Goal: Transaction & Acquisition: Purchase product/service

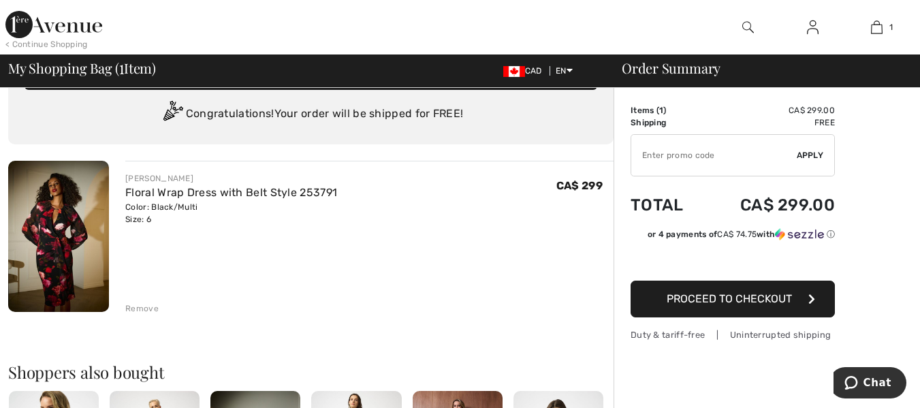
scroll to position [14, 0]
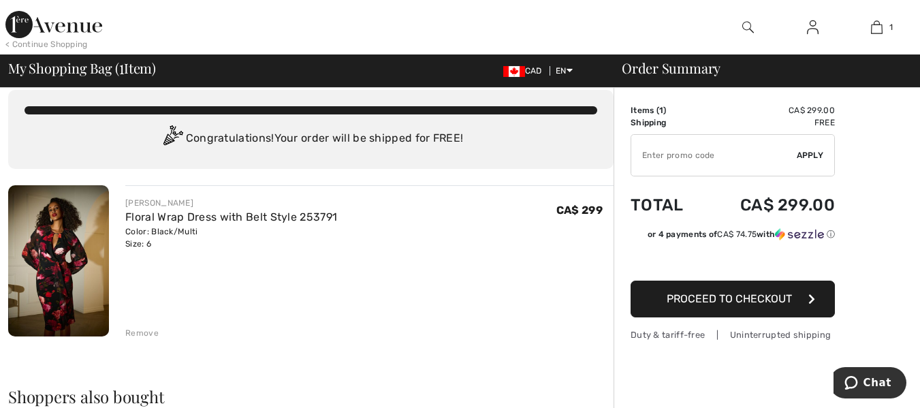
click at [712, 304] on span "Proceed to Checkout" at bounding box center [728, 298] width 125 height 13
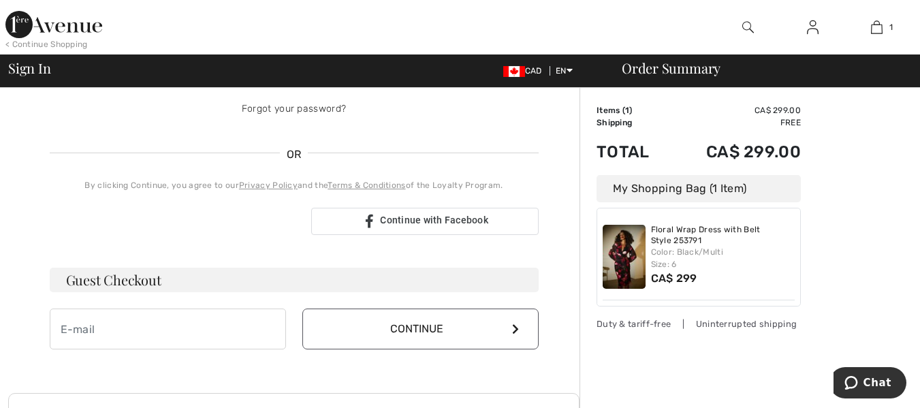
scroll to position [272, 0]
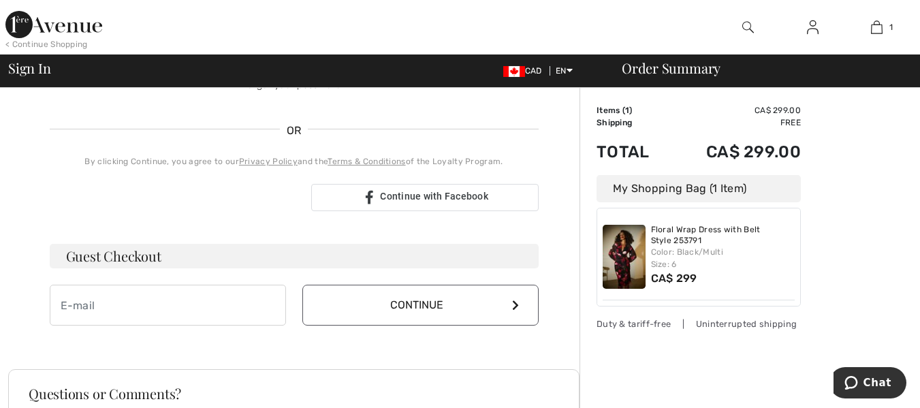
click at [439, 314] on button "Continue" at bounding box center [420, 304] width 236 height 41
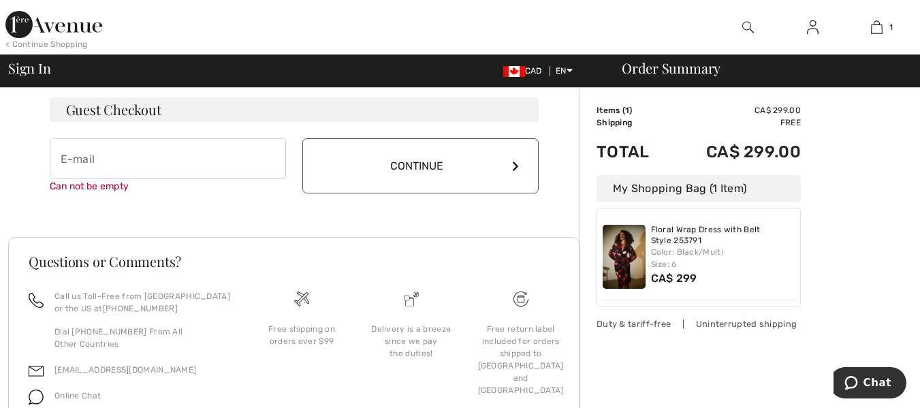
scroll to position [418, 0]
click at [175, 164] on input "email" at bounding box center [168, 159] width 236 height 41
type input "[PERSON_NAME][EMAIL_ADDRESS][DOMAIN_NAME]"
click at [415, 169] on button "Continue" at bounding box center [420, 166] width 236 height 55
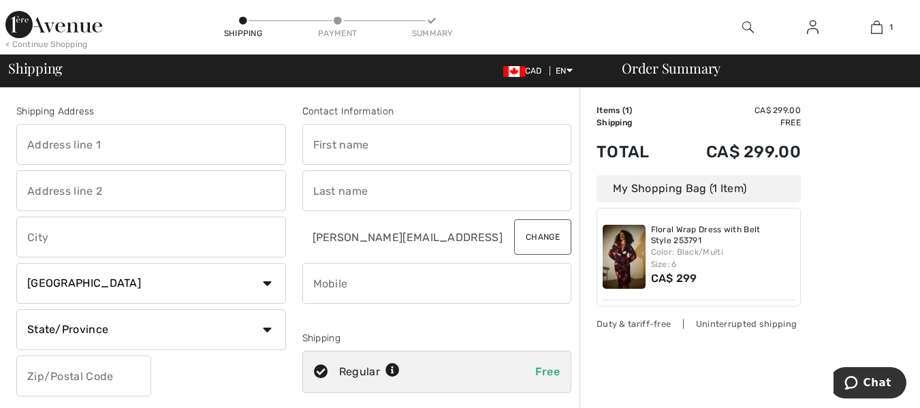
click at [108, 144] on input "text" at bounding box center [151, 144] width 270 height 41
type input "97 Oliver Lane"
type input "Maple"
select select "ON"
type input "L6A 1B1"
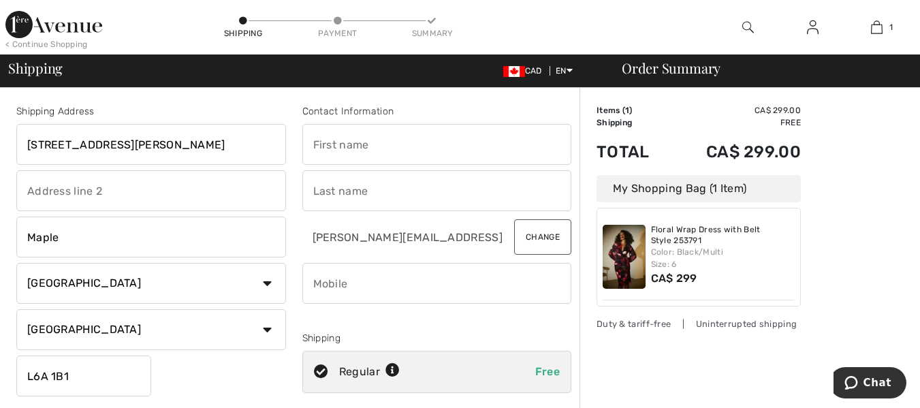
type input "Susie"
type input "Morra-Santoriello"
type input "4164539993"
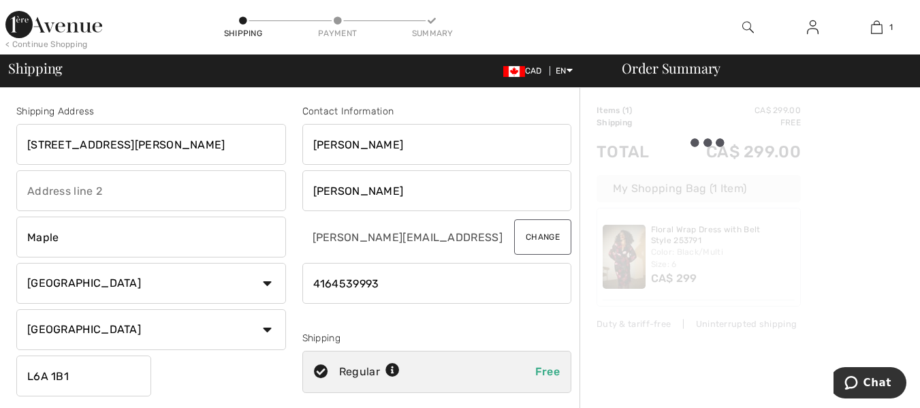
type input "L6A1B1"
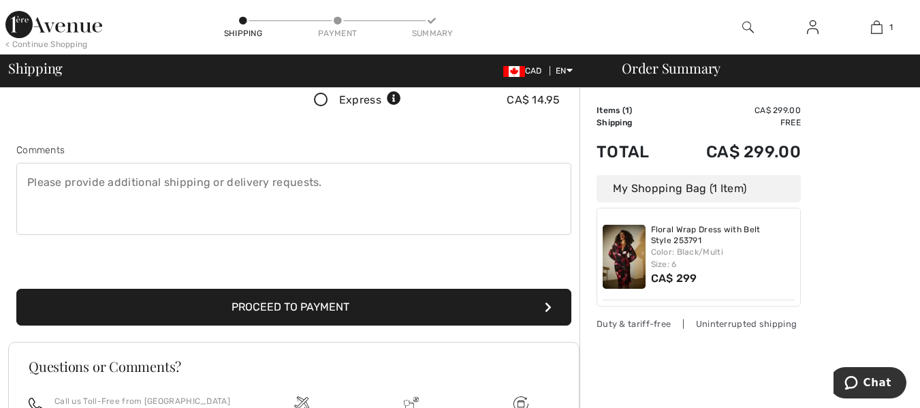
scroll to position [340, 0]
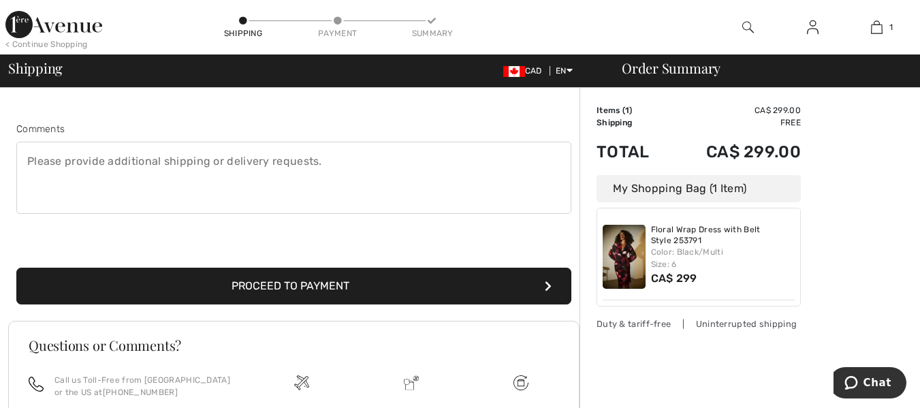
click at [267, 291] on button "Proceed to Payment" at bounding box center [293, 285] width 555 height 37
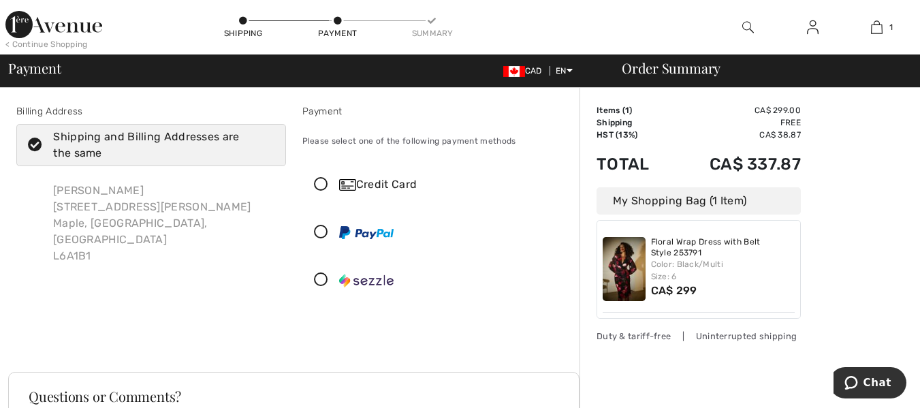
click at [324, 183] on icon at bounding box center [321, 185] width 36 height 14
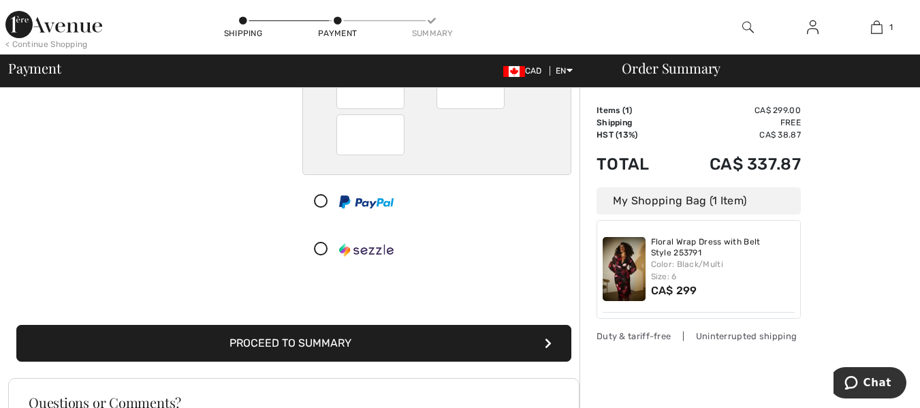
scroll to position [204, 0]
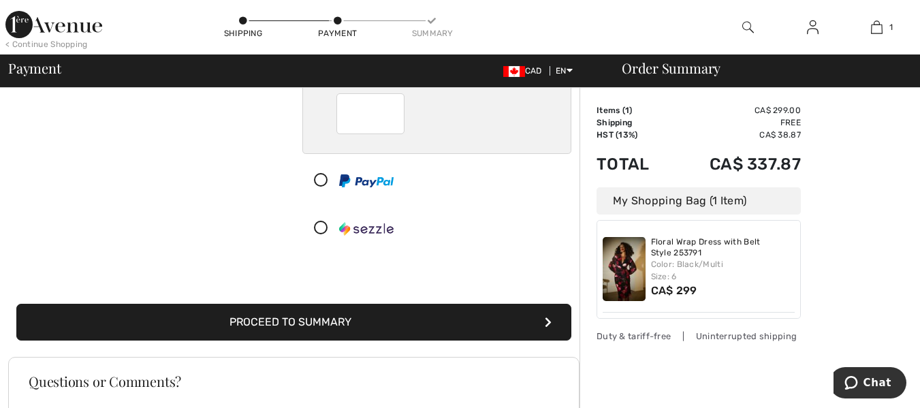
click at [369, 329] on button "Proceed to Summary" at bounding box center [293, 322] width 555 height 37
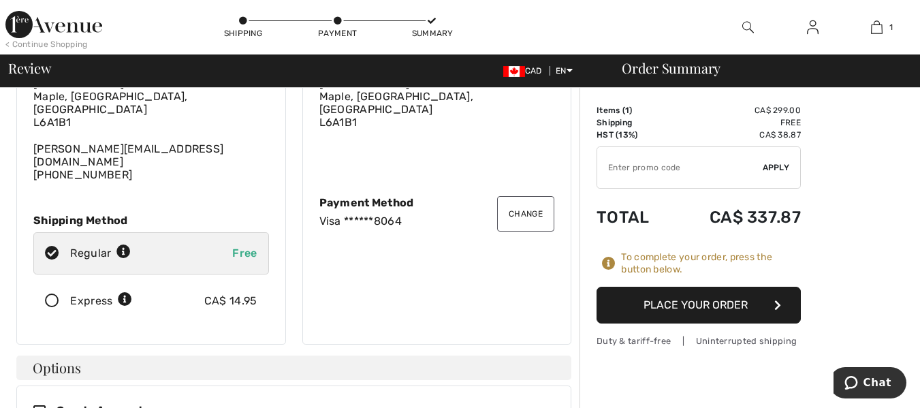
scroll to position [136, 0]
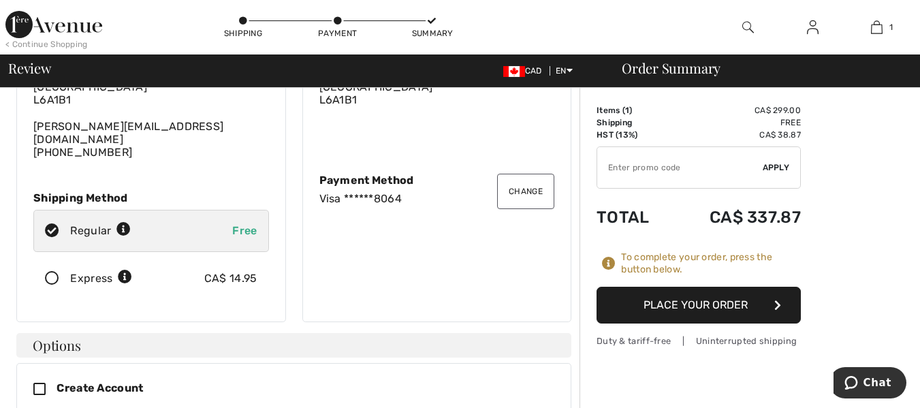
click at [668, 305] on button "Place Your Order" at bounding box center [698, 305] width 204 height 37
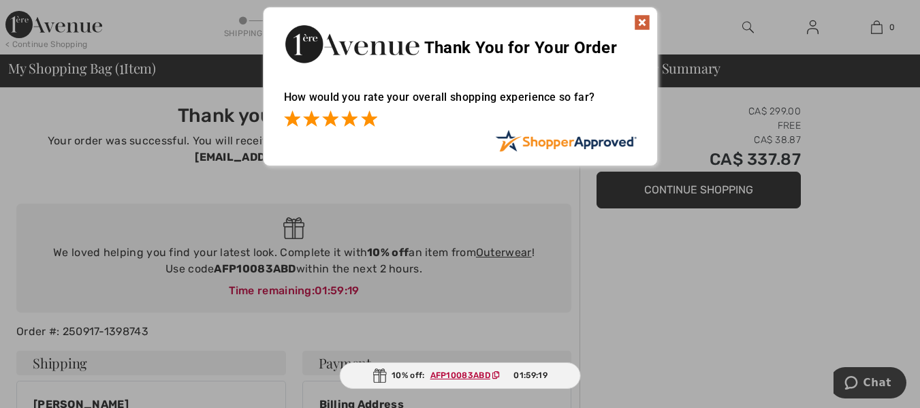
click at [371, 118] on span at bounding box center [369, 118] width 16 height 16
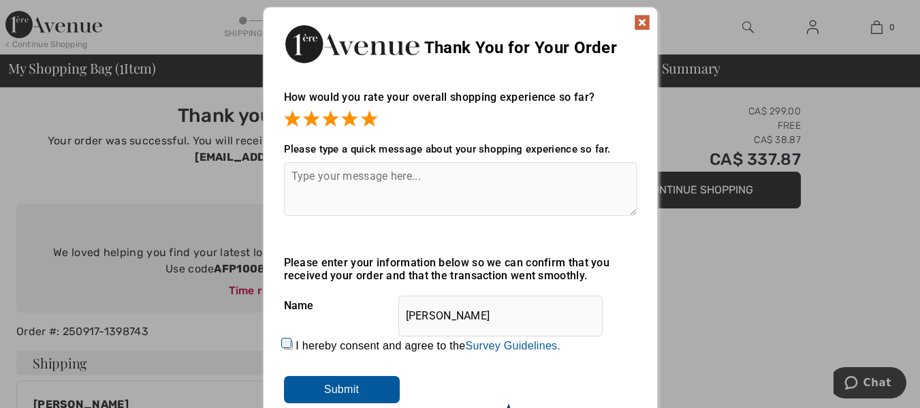
click at [318, 390] on input "Submit" at bounding box center [342, 389] width 116 height 27
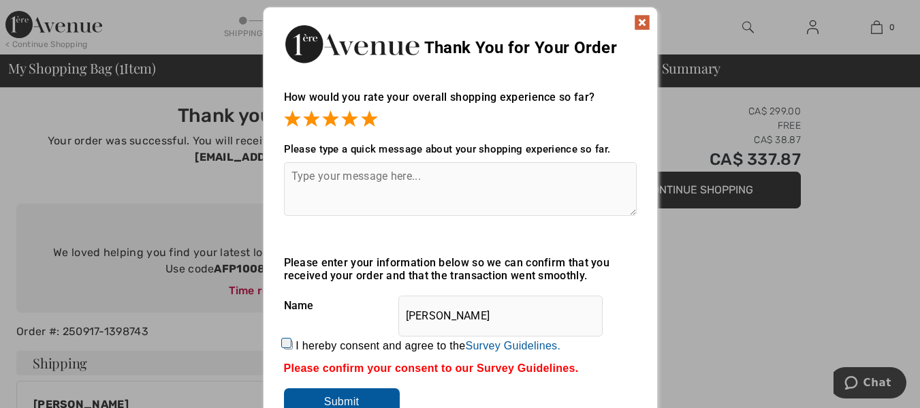
click at [286, 345] on input "I hereby consent and agree to the By submitting a review, you grant permission …" at bounding box center [288, 344] width 9 height 9
checkbox input "true"
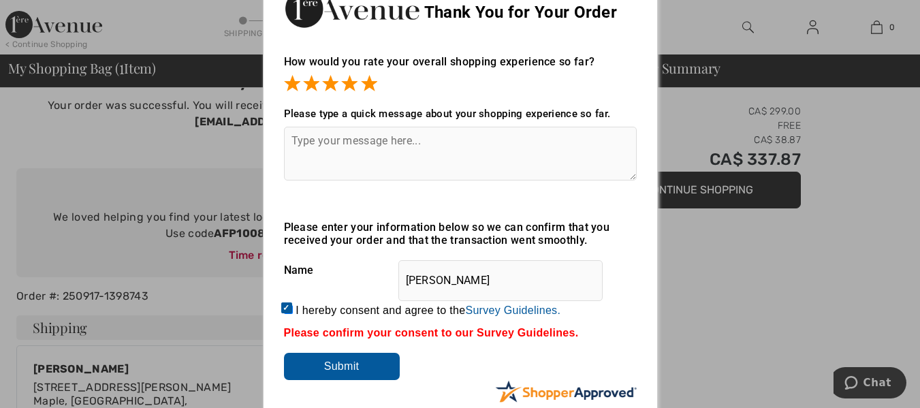
scroll to position [68, 0]
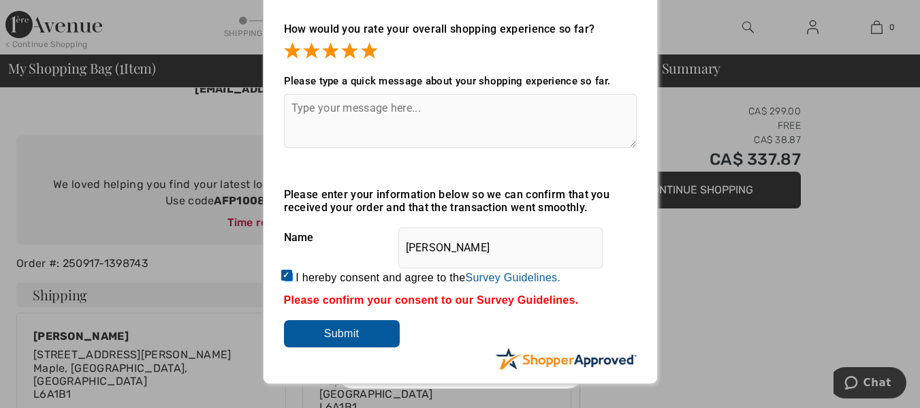
click at [355, 334] on input "Submit" at bounding box center [342, 333] width 116 height 27
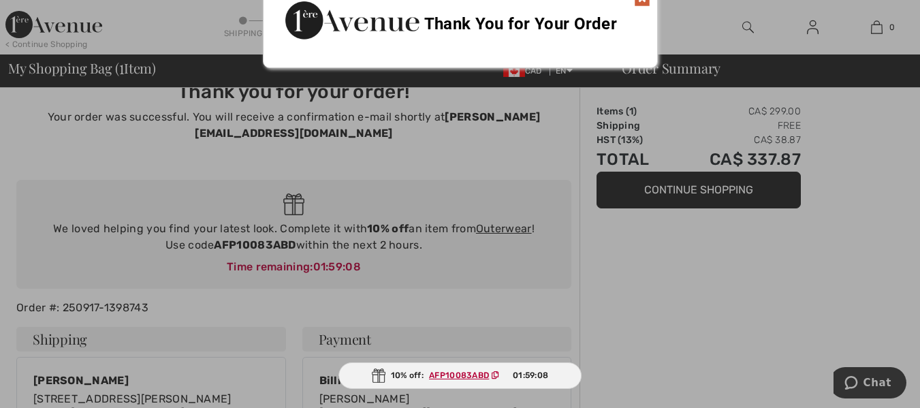
scroll to position [0, 0]
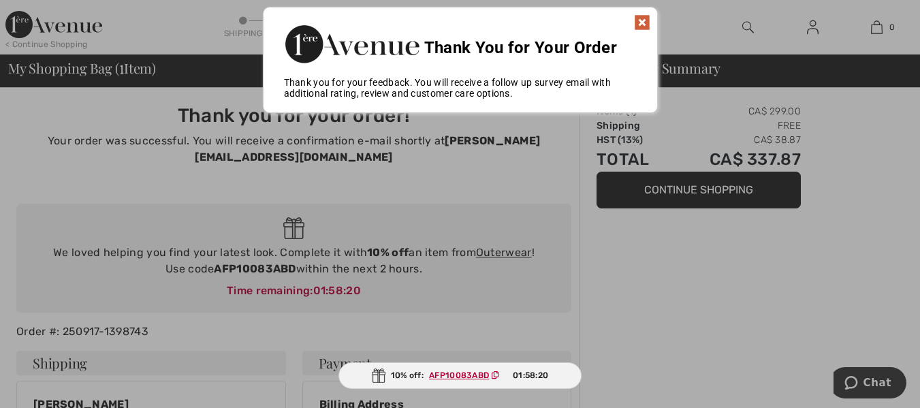
click at [644, 27] on img at bounding box center [642, 22] width 16 height 16
